Goal: Information Seeking & Learning: Learn about a topic

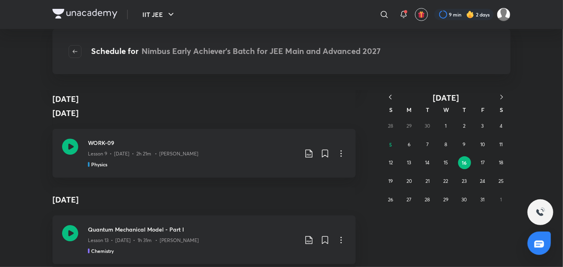
scroll to position [61084, 0]
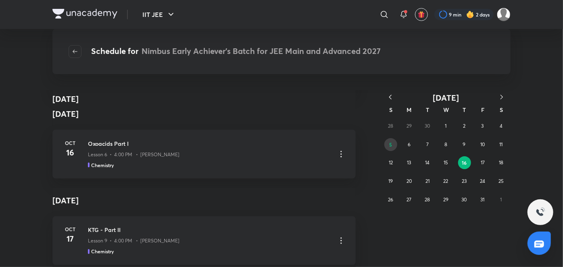
click at [395, 148] on button "5" at bounding box center [390, 144] width 13 height 13
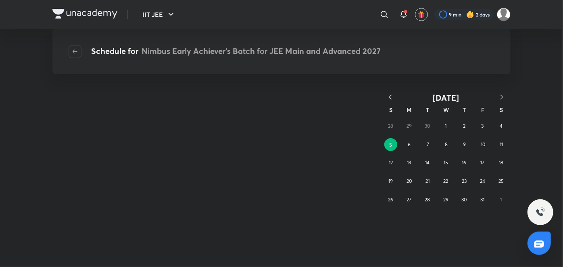
scroll to position [0, 0]
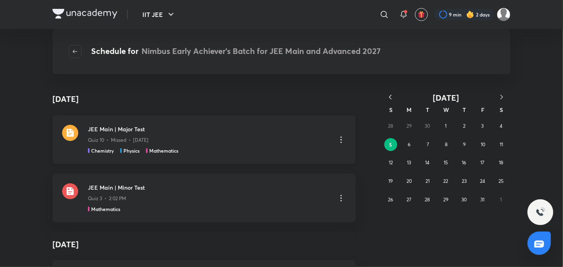
click at [232, 152] on div "Chemistry Physics Mathematics" at bounding box center [209, 150] width 242 height 7
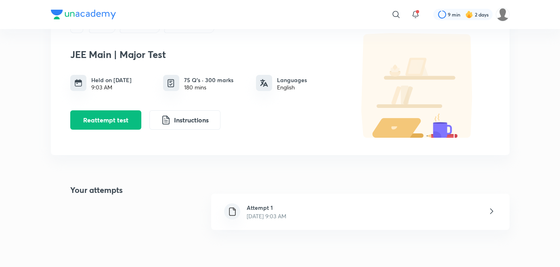
scroll to position [52, 0]
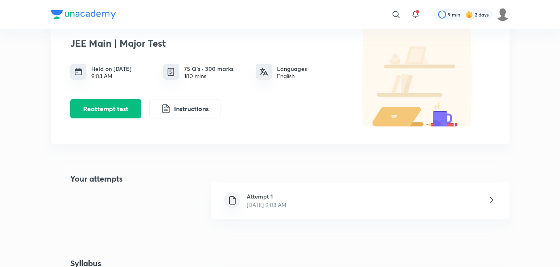
drag, startPoint x: 86, startPoint y: 106, endPoint x: 240, endPoint y: 194, distance: 177.1
click at [240, 194] on div "Plus Test series Nimbus IIT JEE JEE Main | Major Test Held on Oct 5, 2025 9:03 …" at bounding box center [280, 247] width 458 height 509
click at [240, 194] on div "Attempt 1 Oct 5, 2025, 9:03 AM" at bounding box center [266, 200] width 52 height 17
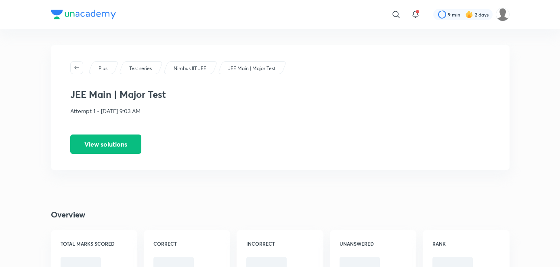
drag, startPoint x: 79, startPoint y: 139, endPoint x: 136, endPoint y: 163, distance: 61.1
click at [136, 163] on div "Plus Test series Nimbus IIT JEE JEE Main | Major Test JEE Main | Major Test Att…" at bounding box center [280, 107] width 458 height 125
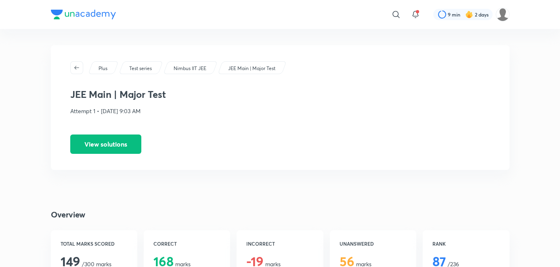
click at [244, 128] on div "Plus Test series Nimbus IIT JEE JEE Main | Major Test JEE Main | Major Test Att…" at bounding box center [280, 107] width 458 height 125
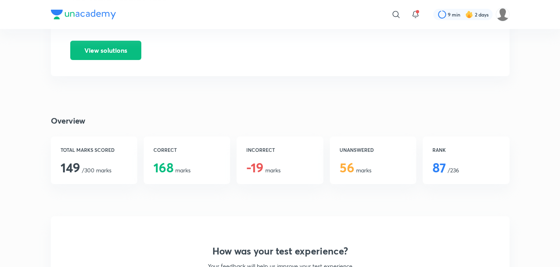
scroll to position [85, 0]
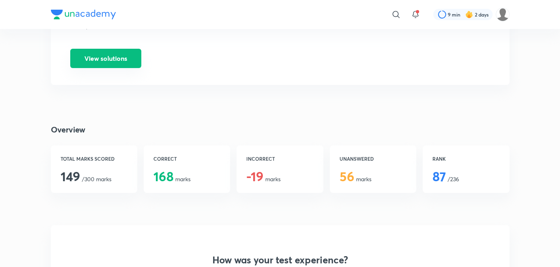
click at [123, 65] on button "View solutions" at bounding box center [105, 58] width 71 height 19
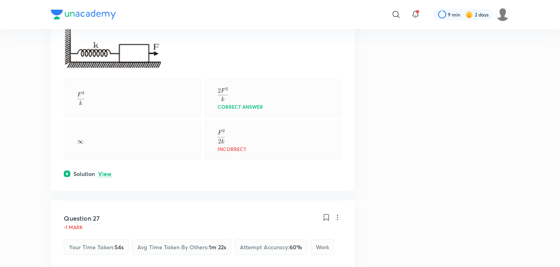
scroll to position [5878, 0]
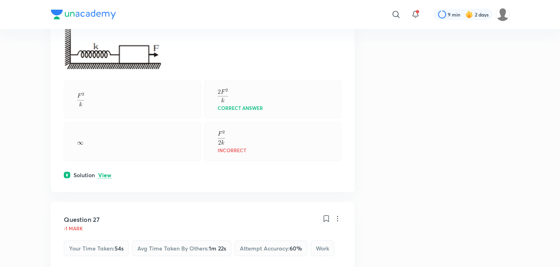
click at [104, 173] on p "View" at bounding box center [104, 176] width 13 height 6
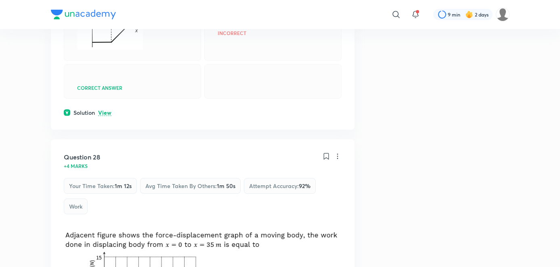
scroll to position [6298, 0]
click at [109, 116] on p "View" at bounding box center [104, 113] width 13 height 6
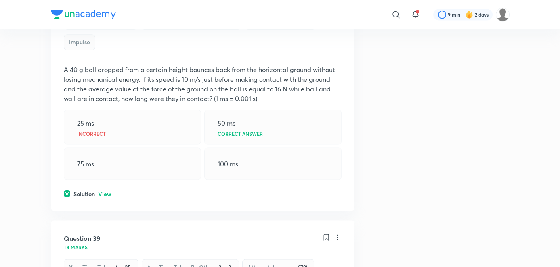
scroll to position [9170, 0]
click at [107, 197] on p "View" at bounding box center [104, 194] width 13 height 6
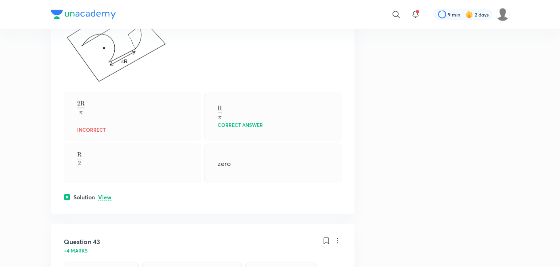
scroll to position [10520, 0]
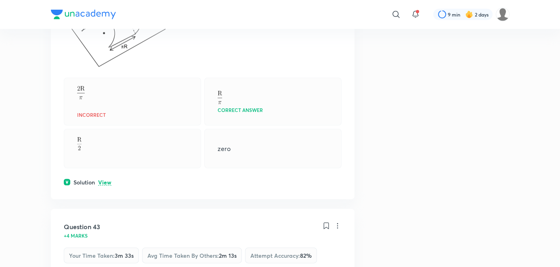
click at [107, 186] on p "View" at bounding box center [104, 183] width 13 height 6
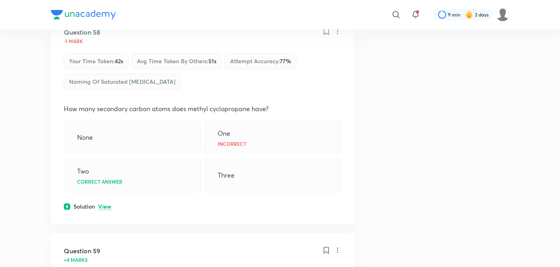
scroll to position [14696, 0]
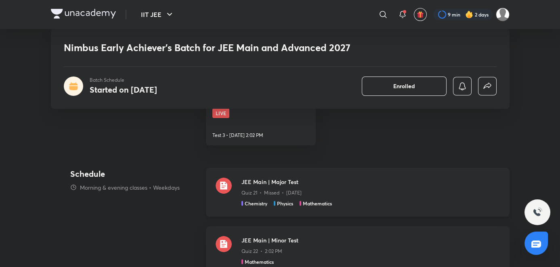
click at [288, 187] on div "Quiz 21 • Missed • Oct 5" at bounding box center [370, 191] width 258 height 10
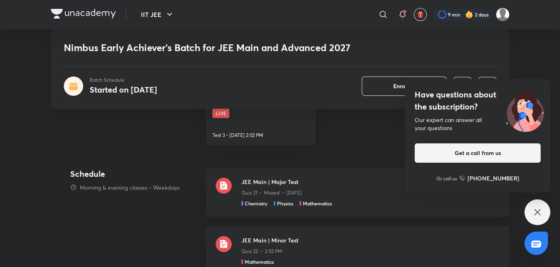
click at [529, 210] on div "Have questions about the subscription? Our expert can answer all your questions…" at bounding box center [537, 213] width 26 height 26
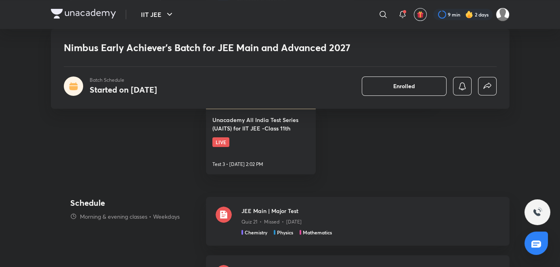
scroll to position [469, 0]
click at [258, 219] on p "Quiz 21 • Missed • Oct 5" at bounding box center [271, 222] width 60 height 7
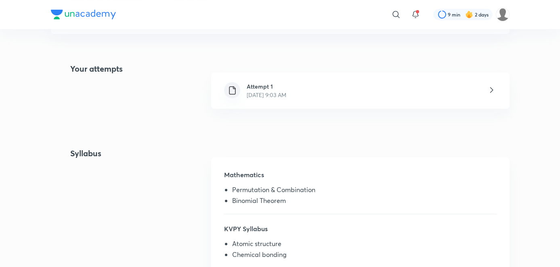
scroll to position [162, 0]
click at [264, 94] on p "[DATE] 9:03 AM" at bounding box center [266, 95] width 40 height 8
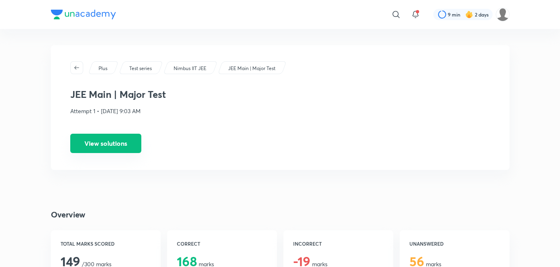
click at [112, 146] on button "View solutions" at bounding box center [105, 143] width 71 height 19
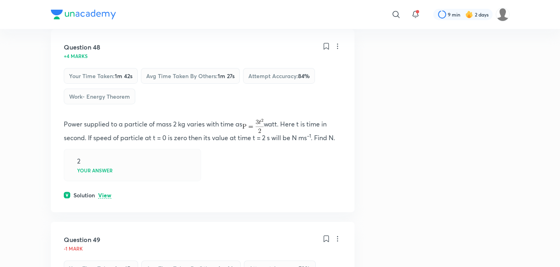
scroll to position [11893, 0]
click at [107, 198] on p "View" at bounding box center [104, 195] width 13 height 6
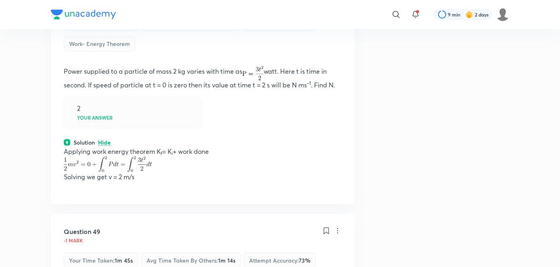
scroll to position [11945, 0]
click at [101, 146] on p "Hide" at bounding box center [104, 143] width 13 height 6
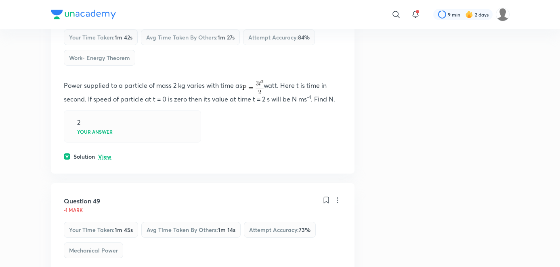
scroll to position [11928, 0]
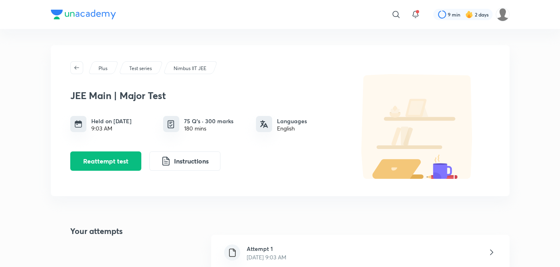
click at [259, 246] on h6 "Attempt 1" at bounding box center [266, 249] width 40 height 8
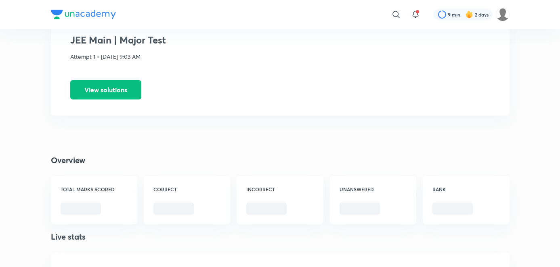
scroll to position [54, 0]
click at [79, 82] on button "View solutions" at bounding box center [105, 89] width 71 height 19
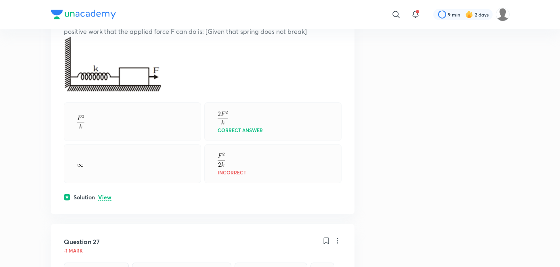
scroll to position [5802, 0]
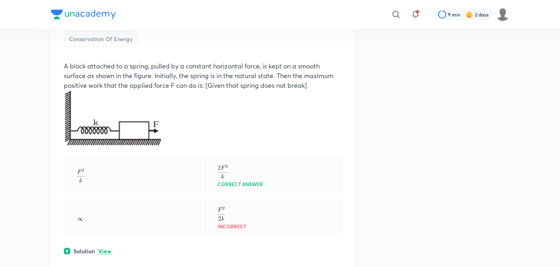
click at [106, 249] on p "View" at bounding box center [104, 252] width 13 height 6
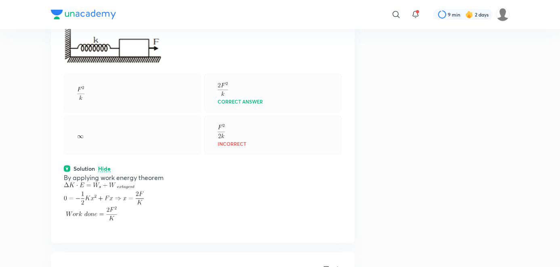
scroll to position [5886, 0]
click at [118, 196] on img at bounding box center [104, 201] width 80 height 38
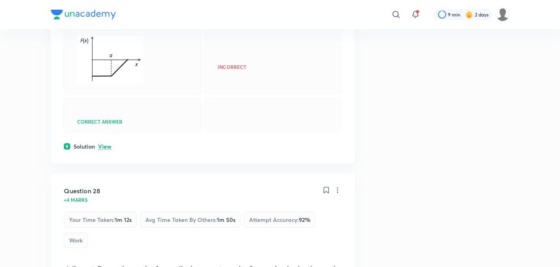
scroll to position [6263, 0]
